Goal: Information Seeking & Learning: Learn about a topic

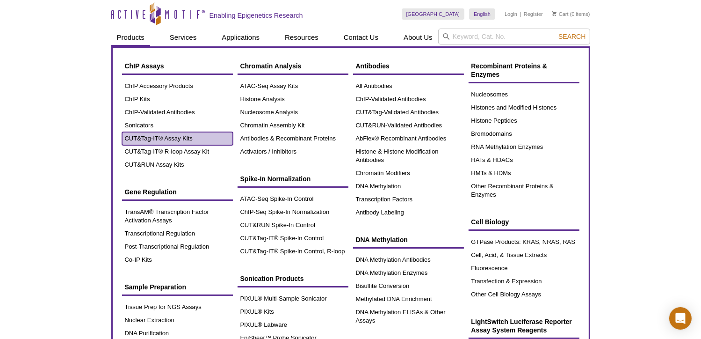
click at [154, 135] on link "CUT&Tag-IT® Assay Kits" at bounding box center [177, 138] width 111 height 13
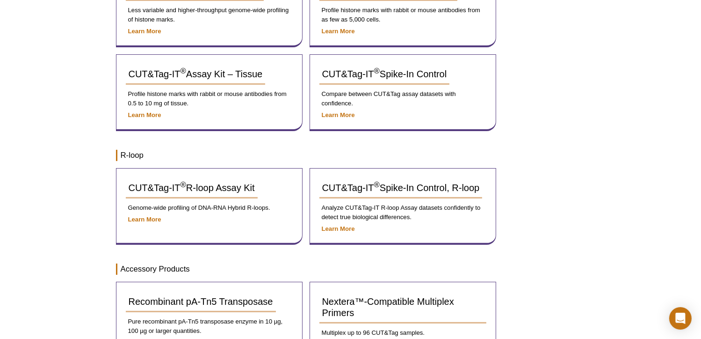
scroll to position [120, 0]
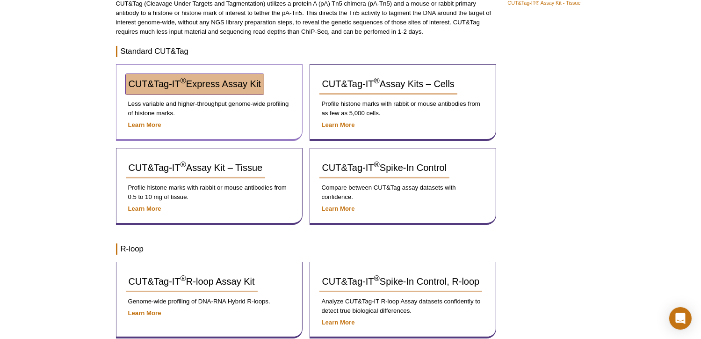
click at [243, 85] on span "CUT&Tag-IT ® Express Assay Kit" at bounding box center [195, 84] width 132 height 10
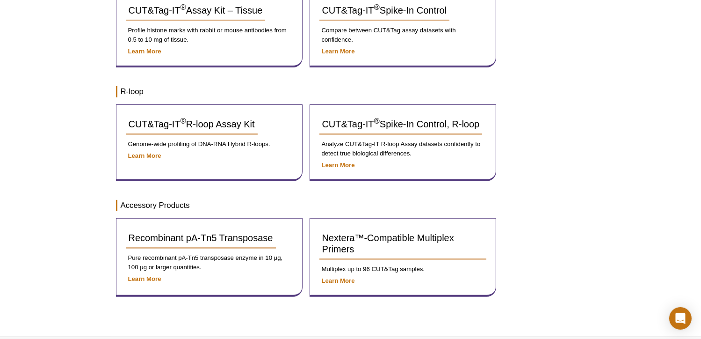
scroll to position [307, 0]
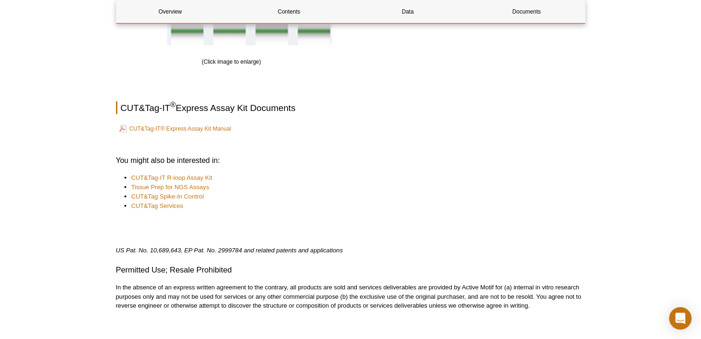
scroll to position [1357, 0]
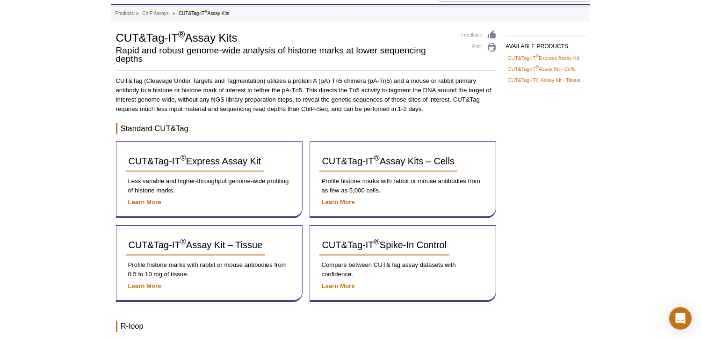
scroll to position [26, 0]
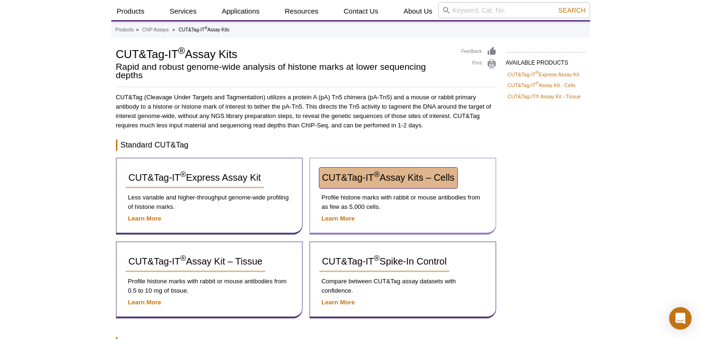
click at [382, 178] on span "CUT&Tag-IT ® Assay Kits – Cells" at bounding box center [388, 177] width 132 height 10
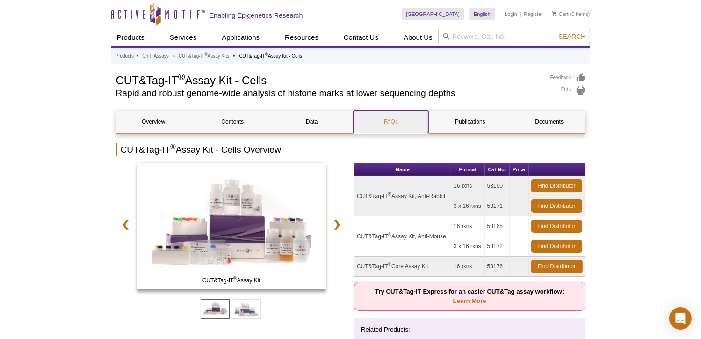
click at [398, 118] on link "FAQs" at bounding box center [391, 121] width 74 height 22
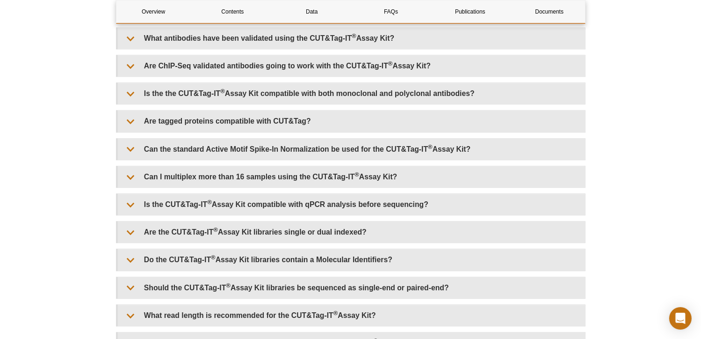
scroll to position [2188, 0]
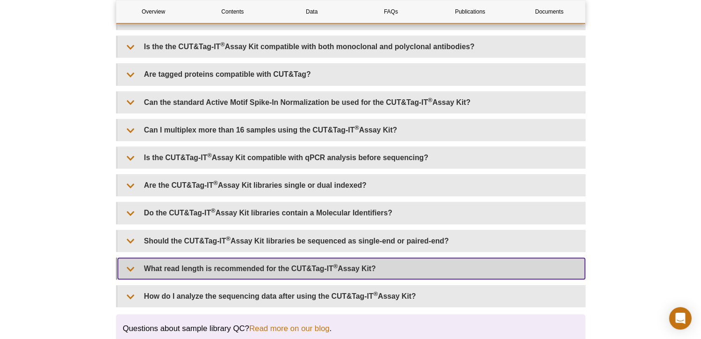
click at [202, 260] on summary "What read length is recommended for the CUT&Tag-IT ® Assay Kit?" at bounding box center [352, 268] width 468 height 21
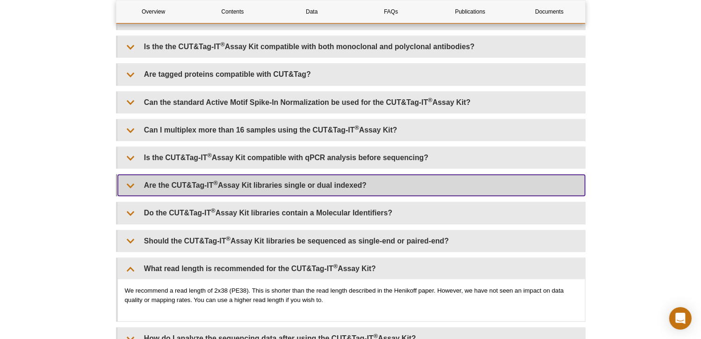
click at [290, 175] on summary "Are the CUT&Tag-IT ® Assay Kit libraries single or dual indexed?" at bounding box center [352, 185] width 468 height 21
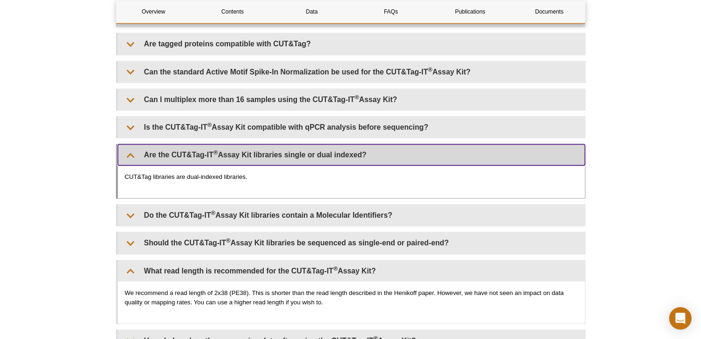
scroll to position [2235, 0]
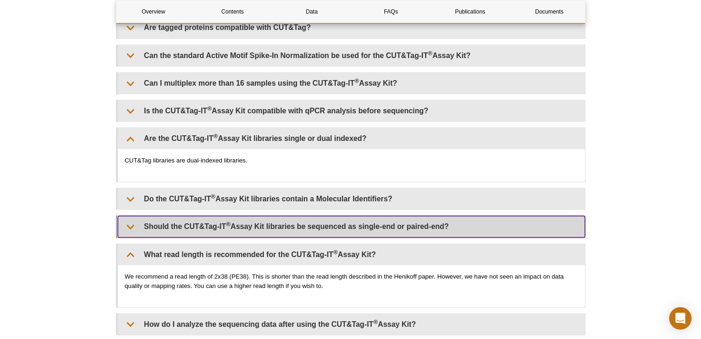
click at [290, 219] on summary "Should the CUT&Tag-IT ® Assay Kit libraries be sequenced as single-end or paire…" at bounding box center [352, 226] width 468 height 21
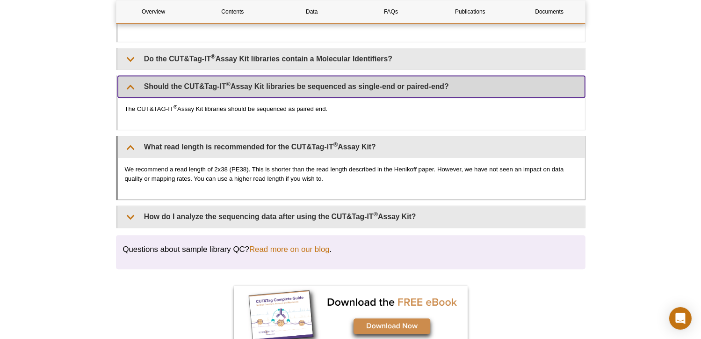
scroll to position [2375, 0]
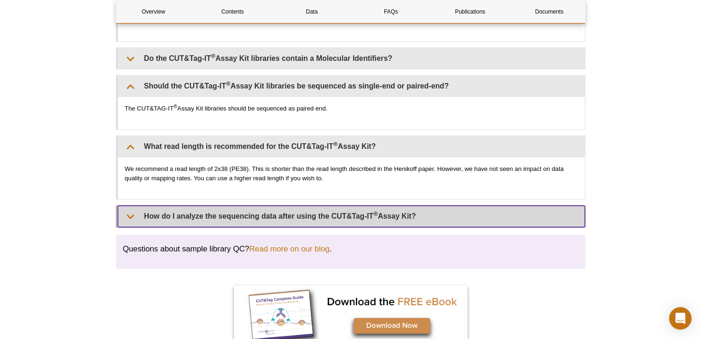
click at [291, 215] on summary "How do I analyze the sequencing data after using the CUT&Tag-IT ® Assay Kit?" at bounding box center [352, 215] width 468 height 21
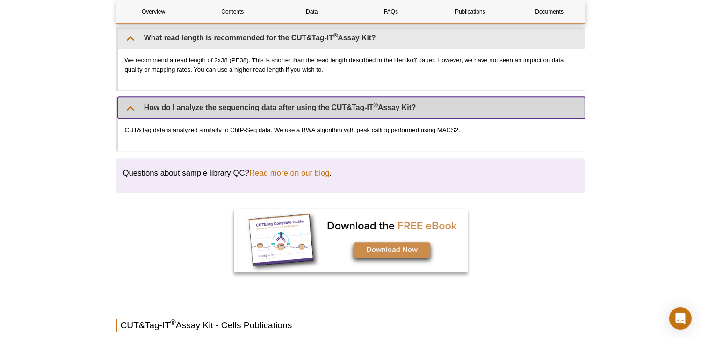
scroll to position [2469, 0]
